Goal: Obtain resource: Obtain resource

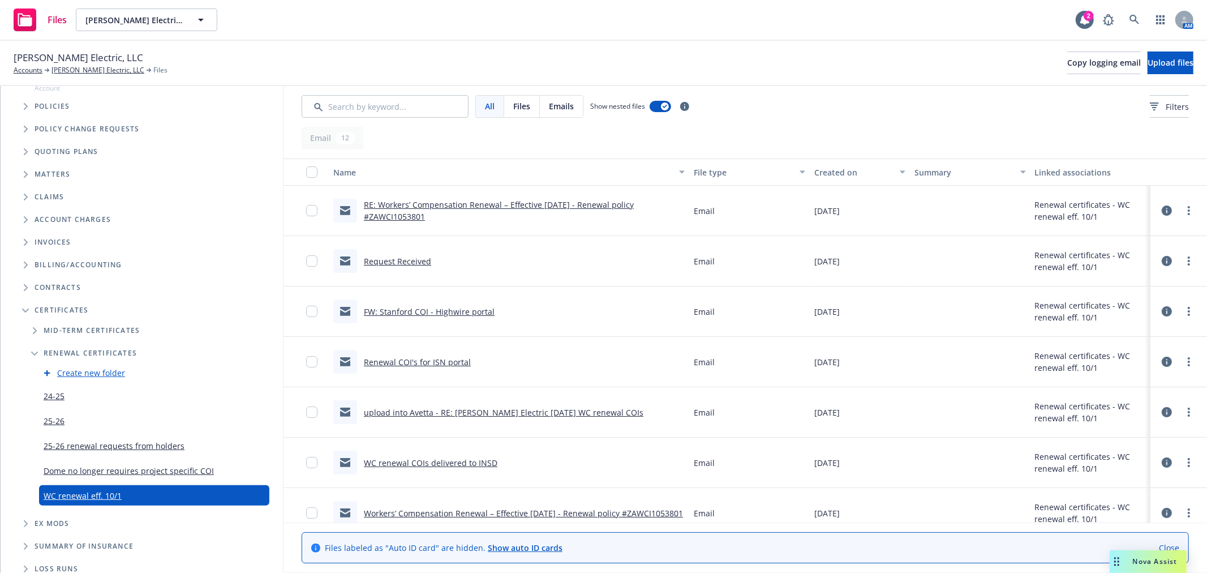
scroll to position [132, 0]
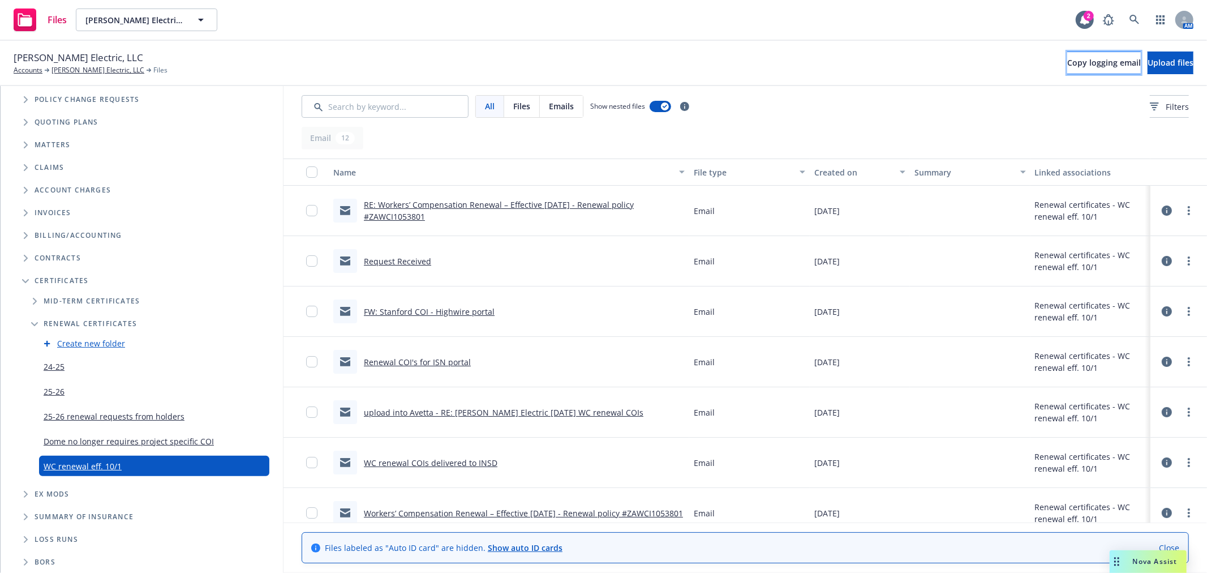
click at [1067, 54] on button "Copy logging email" at bounding box center [1104, 62] width 74 height 23
click at [1067, 66] on span "Copy logging email" at bounding box center [1104, 62] width 74 height 11
